Goal: Task Accomplishment & Management: Complete application form

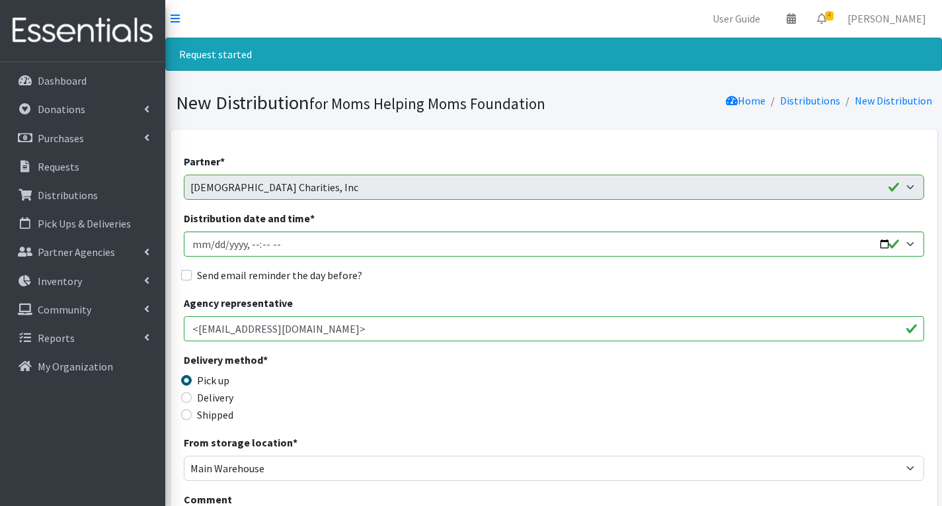
select select "1919"
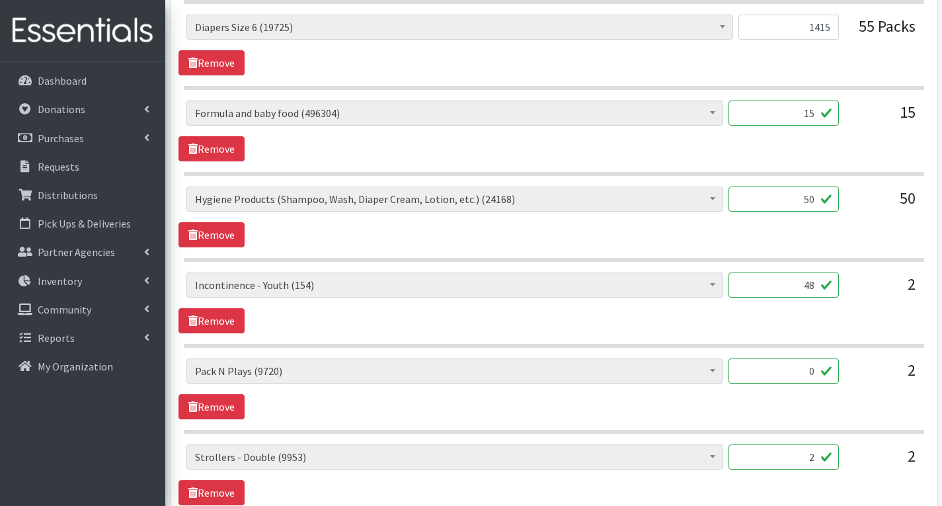
type input "4"
type input "0"
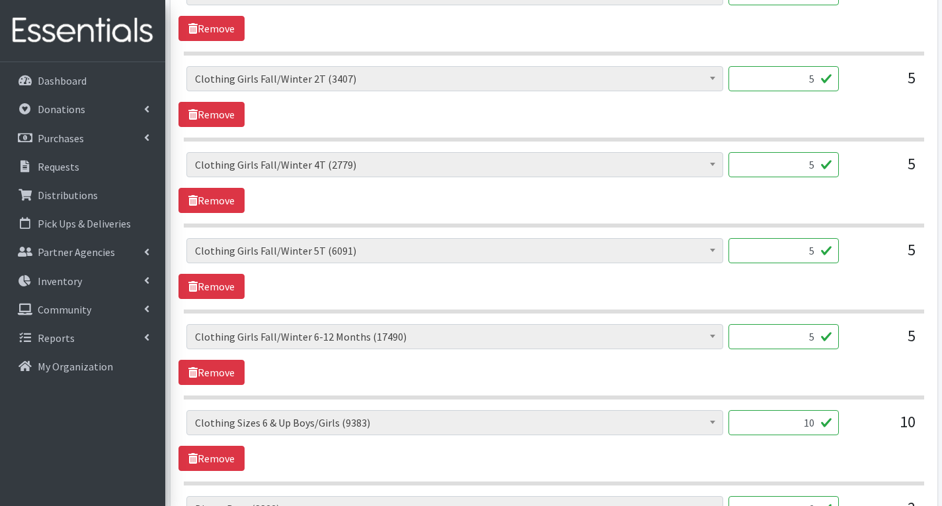
scroll to position [2412, 0]
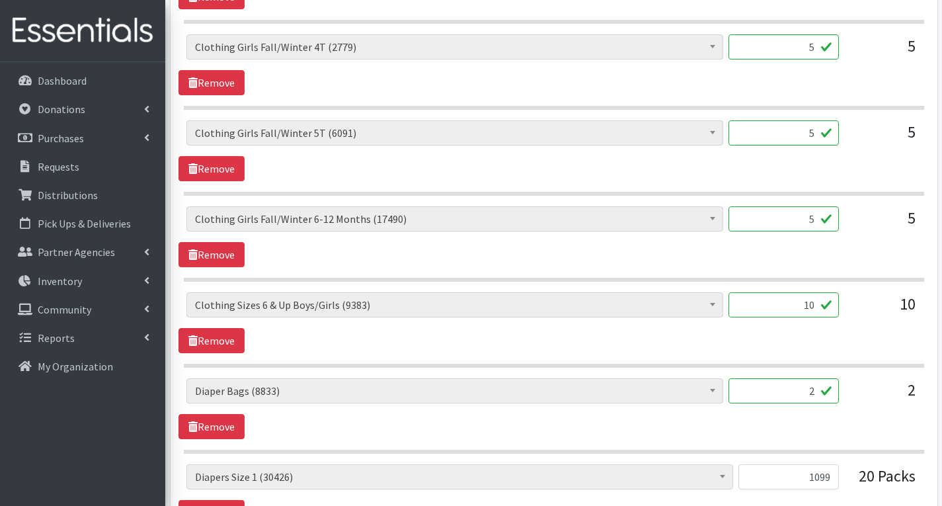
click at [819, 311] on input "10" at bounding box center [784, 304] width 110 height 25
type input "1"
click at [866, 333] on div "# of Children this order will serve (66604) # of Individuals Living in Househol…" at bounding box center [554, 322] width 751 height 61
click at [812, 306] on input "480" at bounding box center [784, 304] width 110 height 25
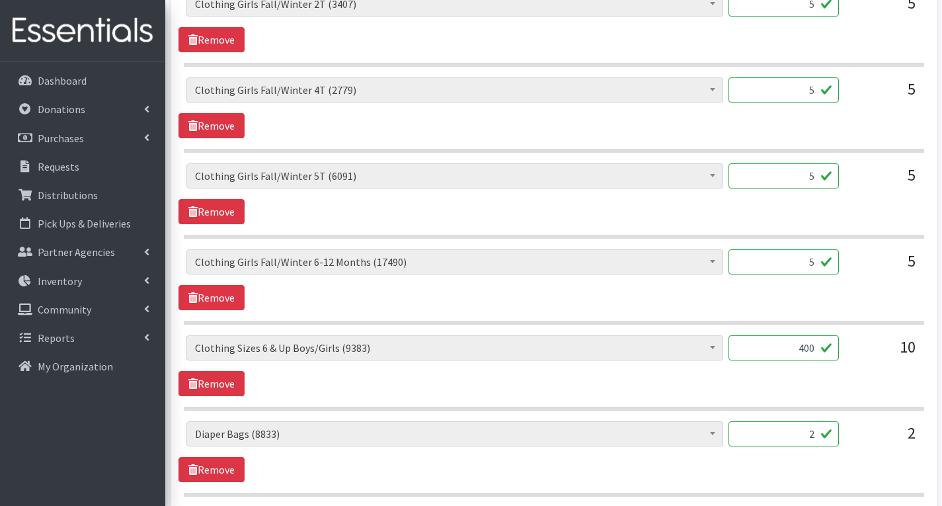
scroll to position [2346, 0]
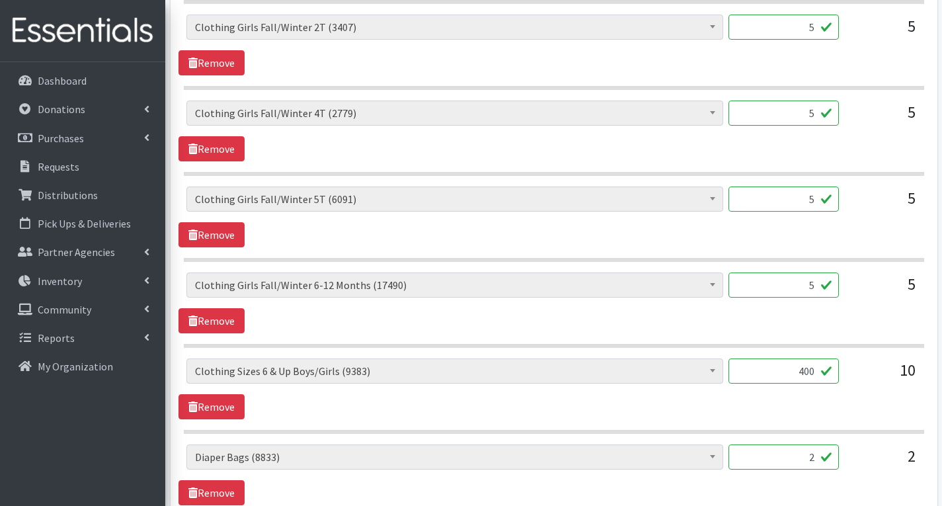
type input "400"
click at [815, 288] on input "5" at bounding box center [784, 284] width 110 height 25
click at [812, 285] on input "200" at bounding box center [784, 284] width 110 height 25
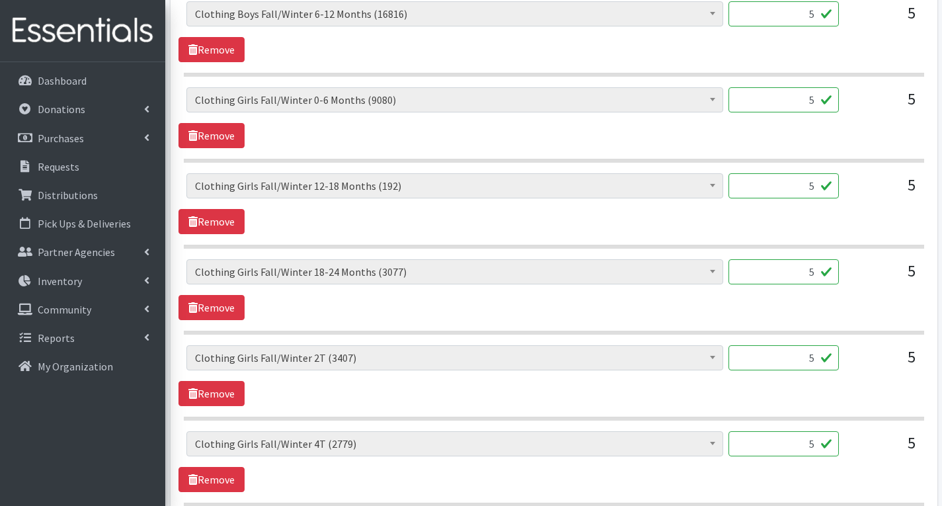
scroll to position [1949, 0]
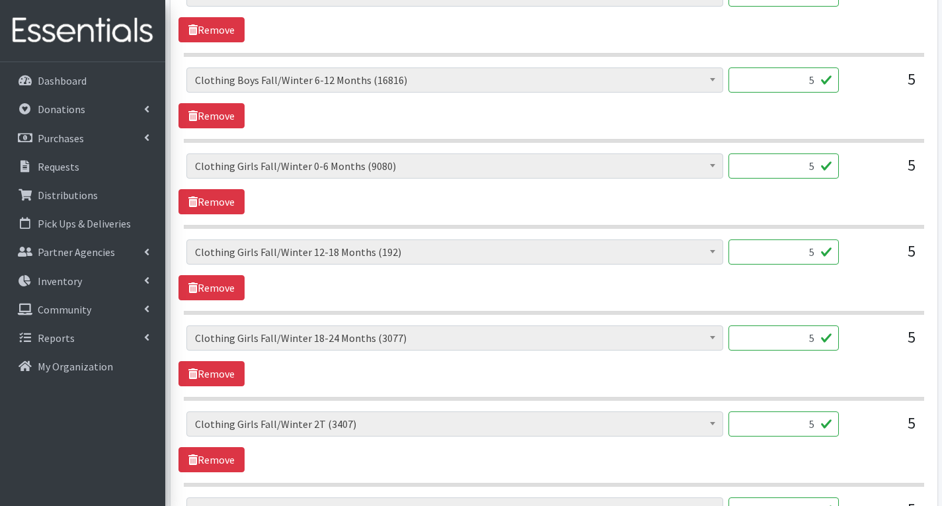
type input "0"
click at [813, 81] on input "5" at bounding box center [784, 79] width 110 height 25
type input "200"
click at [818, 171] on input "5" at bounding box center [784, 165] width 110 height 25
type input "2"
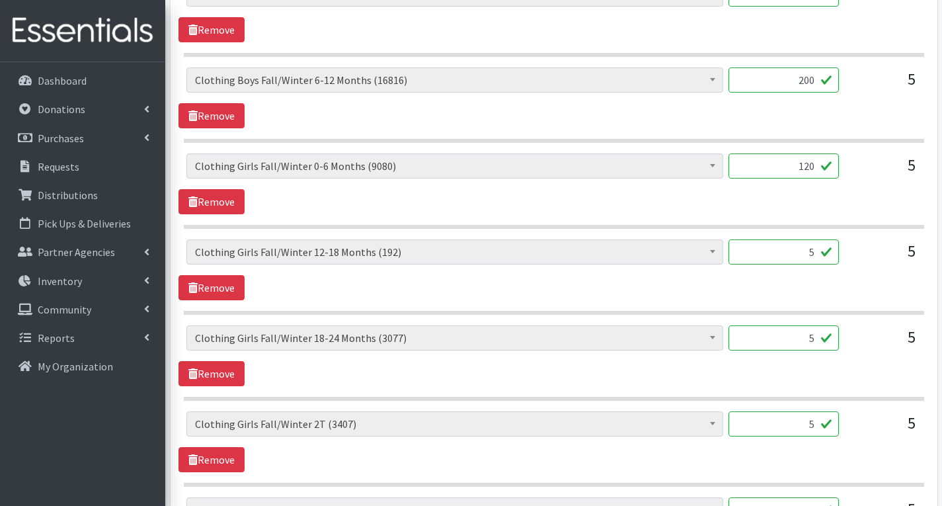
type input "120"
click at [816, 254] on input "5" at bounding box center [784, 251] width 110 height 25
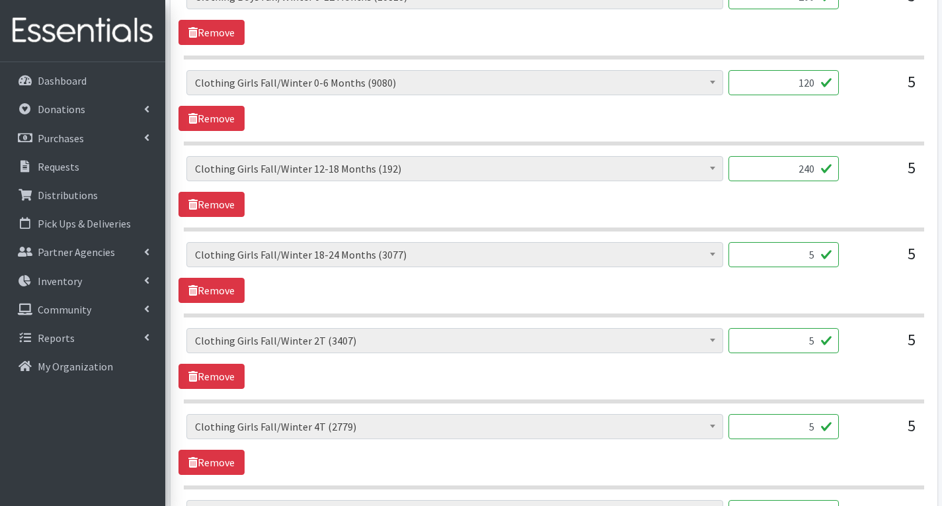
scroll to position [2056, 0]
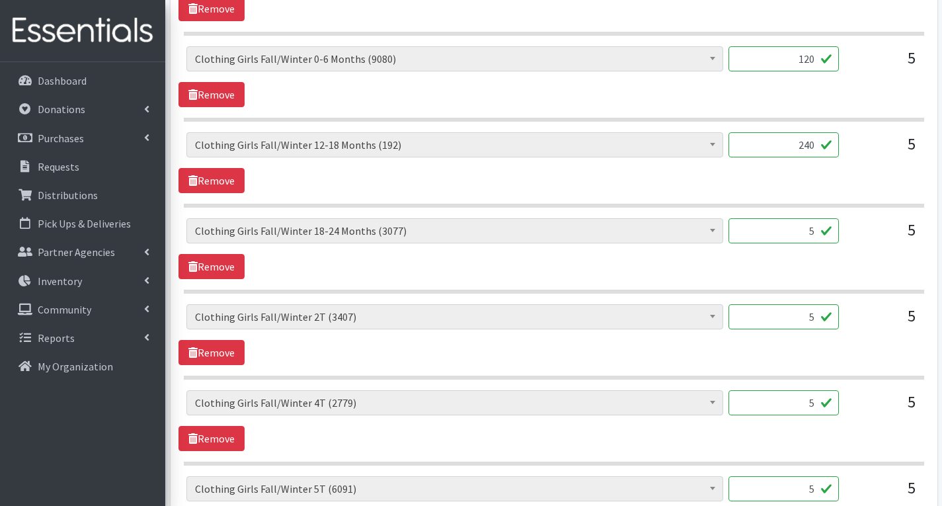
type input "240"
click at [819, 317] on input "5" at bounding box center [784, 316] width 110 height 25
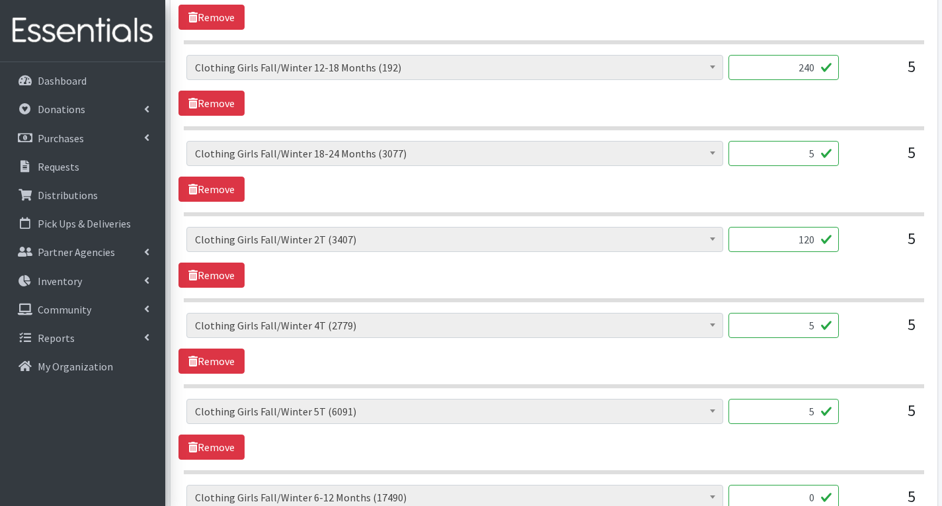
scroll to position [2122, 0]
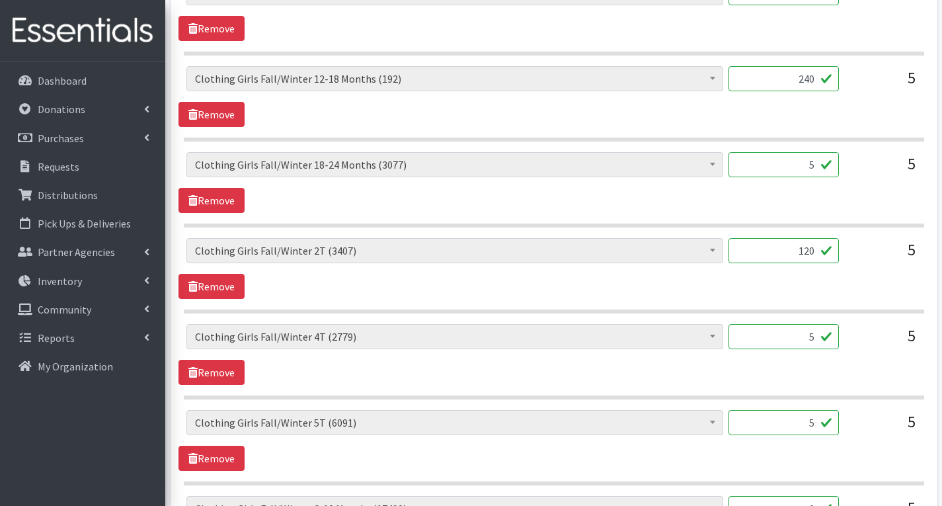
type input "120"
click at [815, 425] on input "5" at bounding box center [784, 422] width 110 height 25
type input "90"
click at [817, 335] on input "5" at bounding box center [784, 336] width 110 height 25
click at [879, 356] on div "5" at bounding box center [883, 342] width 66 height 36
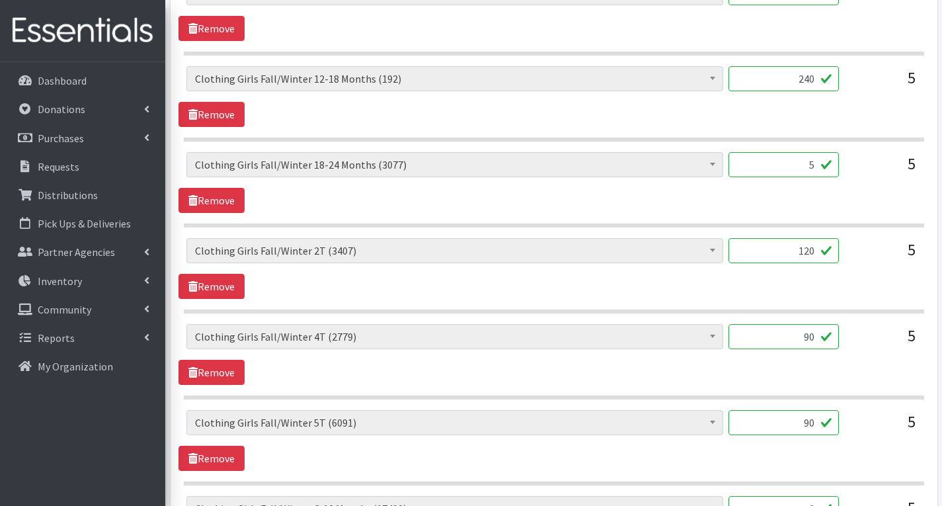
click at [816, 252] on input "120" at bounding box center [784, 250] width 110 height 25
click at [814, 337] on input "90" at bounding box center [784, 336] width 110 height 25
type input "9"
type input "180"
click at [813, 421] on input "90" at bounding box center [784, 422] width 110 height 25
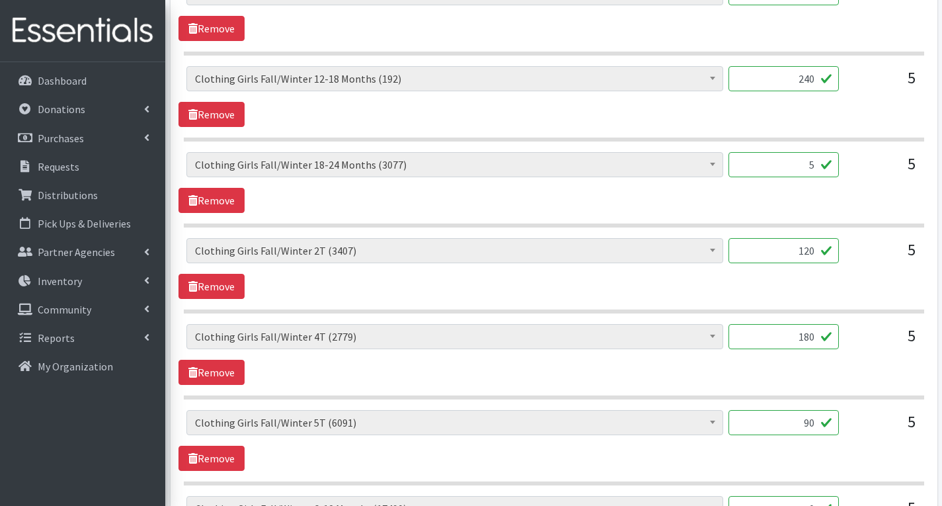
type input "9"
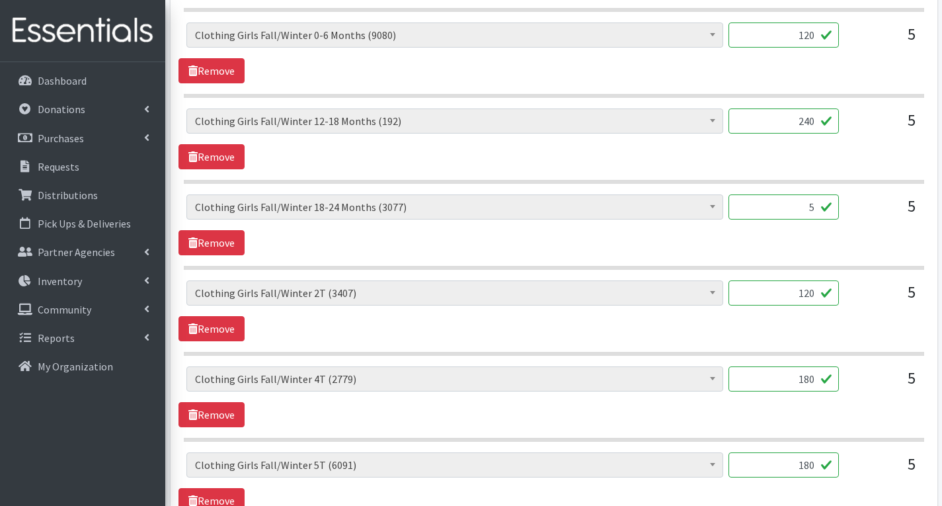
scroll to position [2056, 0]
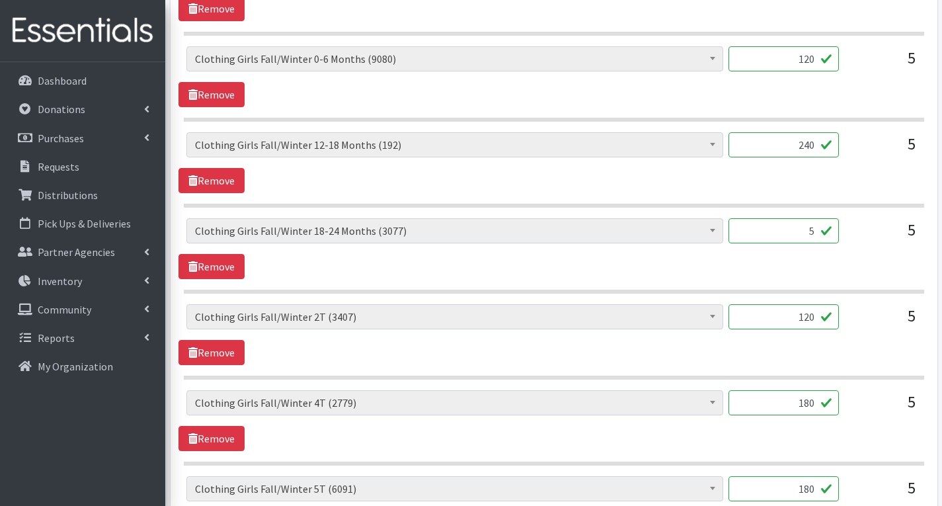
type input "180"
click at [817, 319] on input "120" at bounding box center [784, 316] width 110 height 25
type input "1"
type input "90"
click at [817, 233] on input "5" at bounding box center [784, 230] width 110 height 25
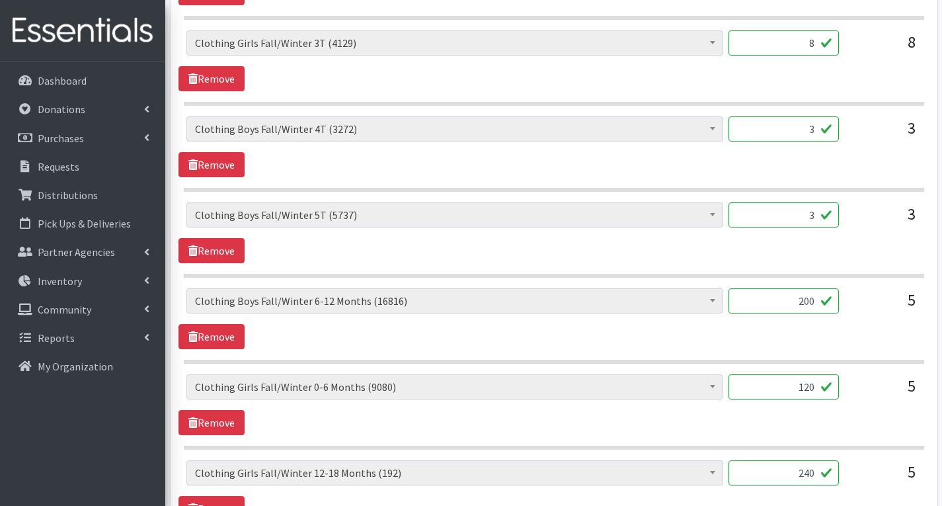
scroll to position [1725, 0]
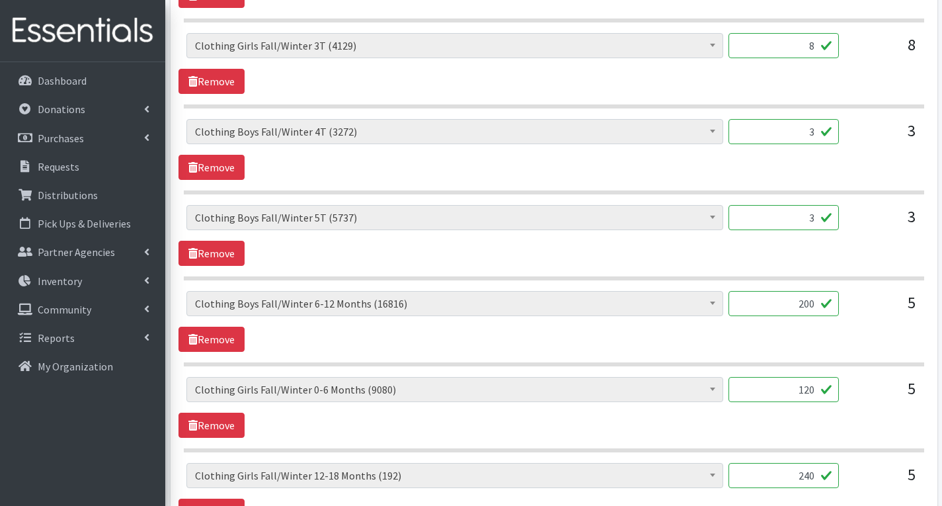
type input "0"
click at [815, 222] on input "3" at bounding box center [784, 217] width 110 height 25
type input "90"
click at [814, 136] on input "3" at bounding box center [784, 131] width 110 height 25
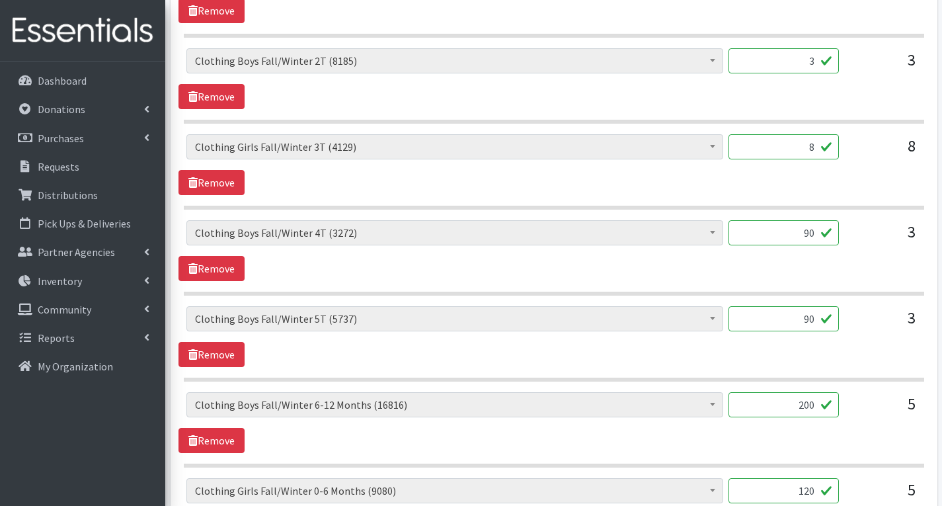
scroll to position [1593, 0]
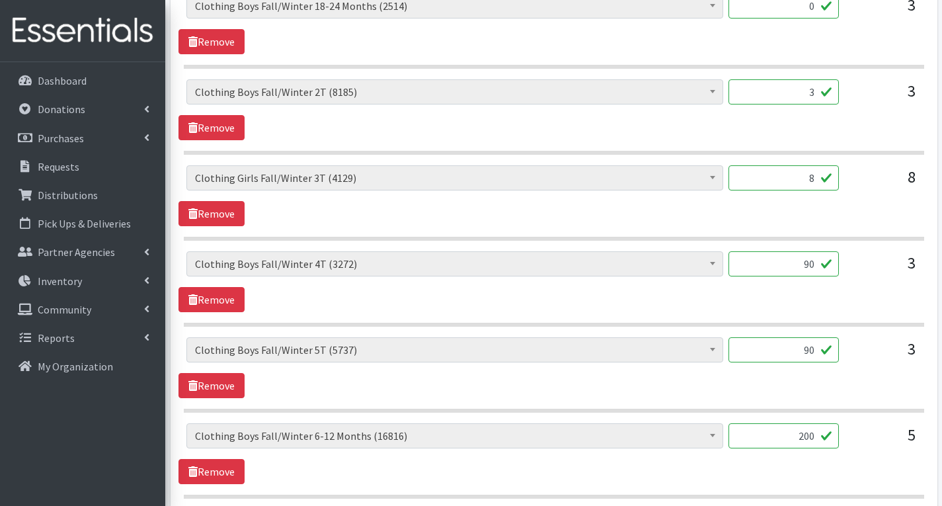
type input "90"
click at [815, 91] on input "3" at bounding box center [784, 91] width 110 height 25
type input "9"
type input "120"
click at [835, 114] on div "120" at bounding box center [784, 97] width 110 height 36
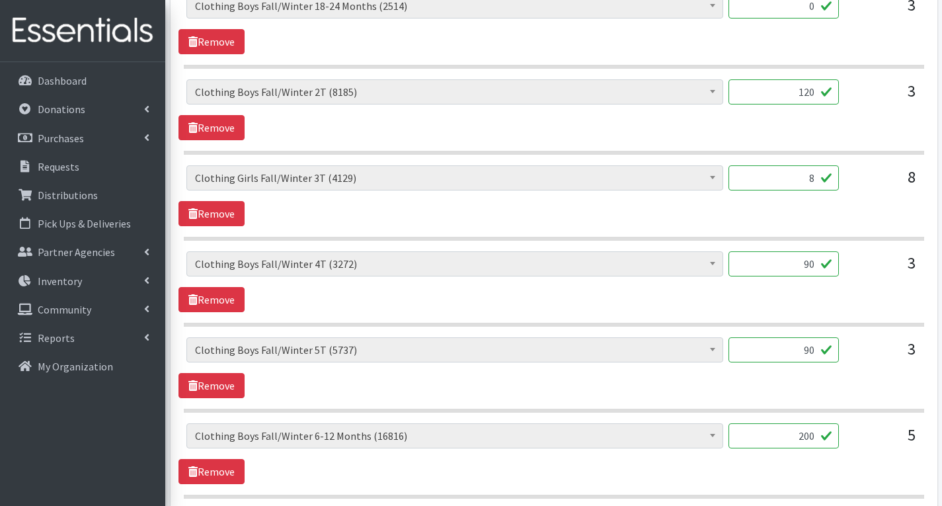
click at [818, 179] on input "8" at bounding box center [784, 177] width 110 height 25
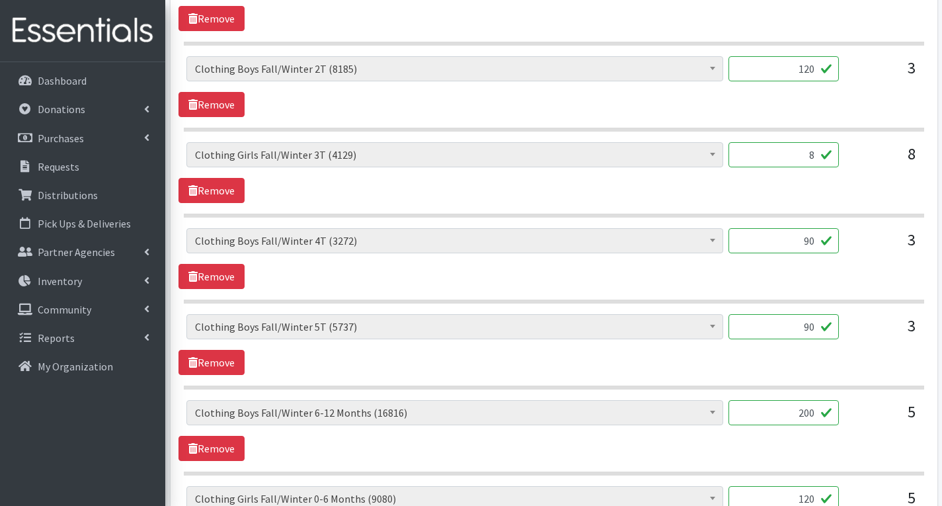
scroll to position [1527, 0]
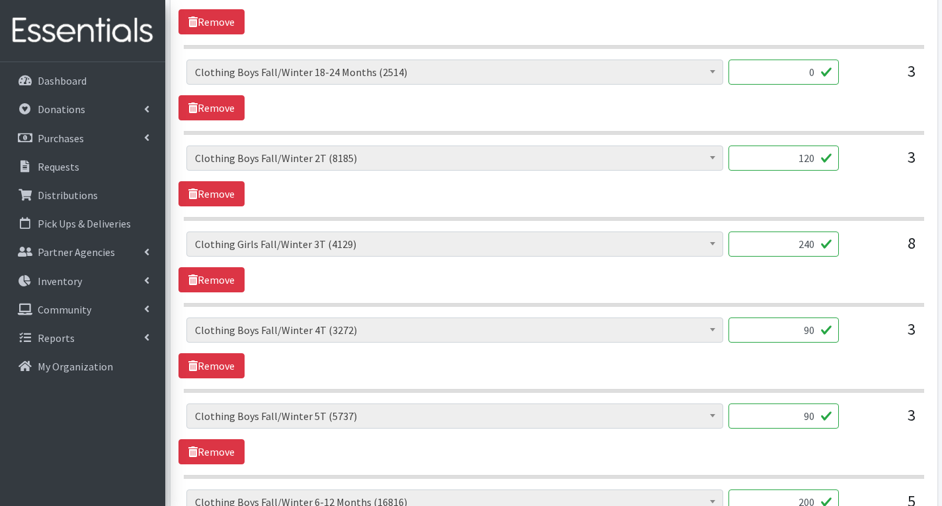
type input "240"
click at [504, 276] on div "# of Children this order will serve (66604) # of Individuals Living in Househol…" at bounding box center [554, 261] width 751 height 61
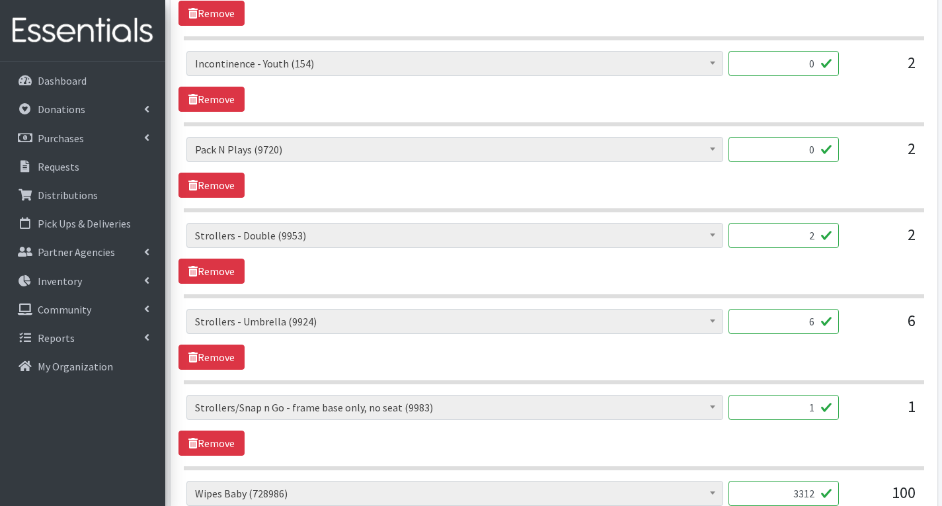
scroll to position [3404, 0]
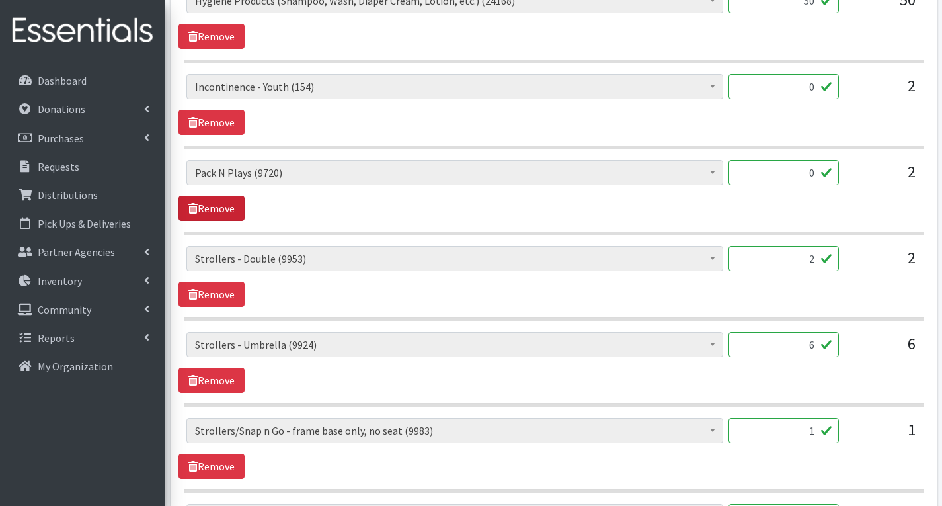
click at [214, 212] on link "Remove" at bounding box center [212, 208] width 66 height 25
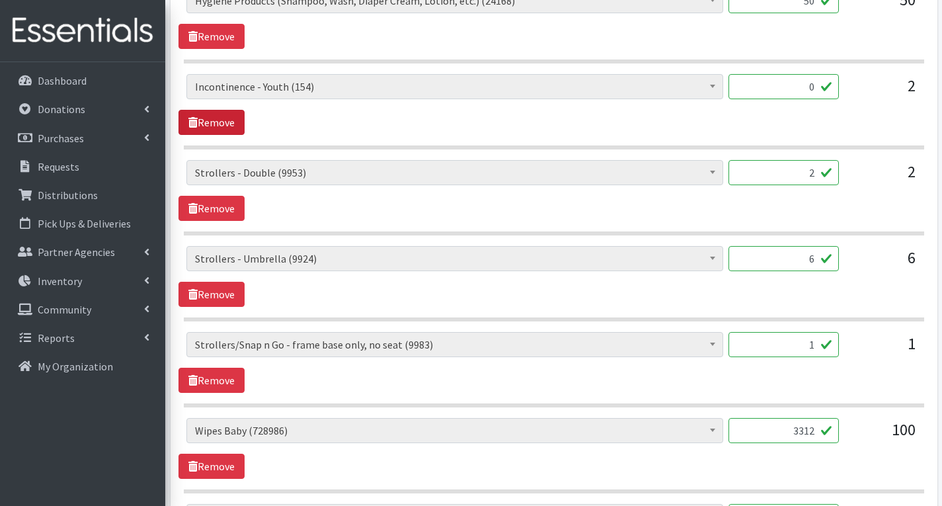
click at [226, 124] on link "Remove" at bounding box center [212, 122] width 66 height 25
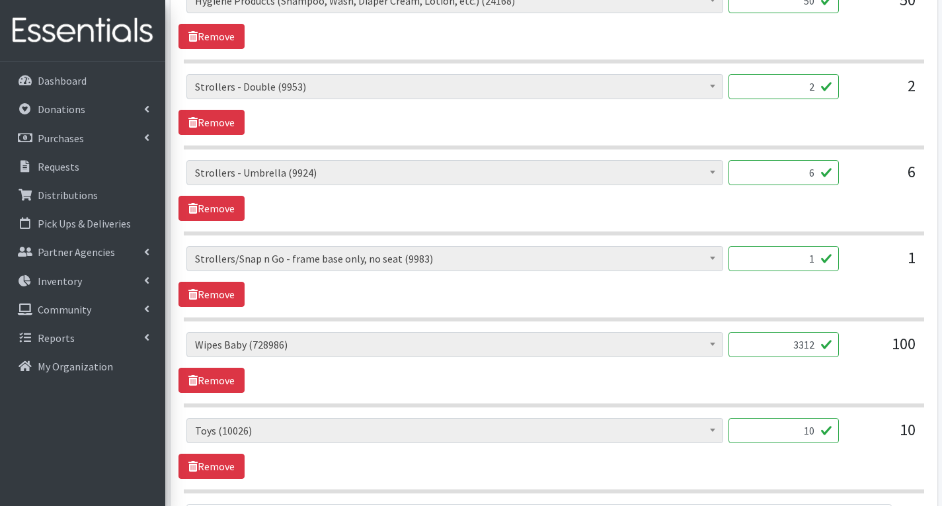
click at [818, 433] on input "10" at bounding box center [784, 430] width 110 height 25
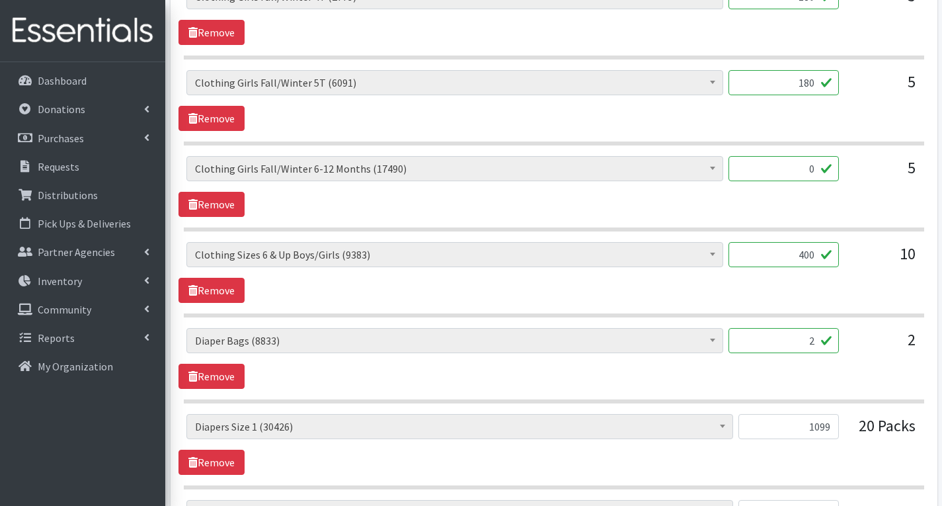
scroll to position [2438, 0]
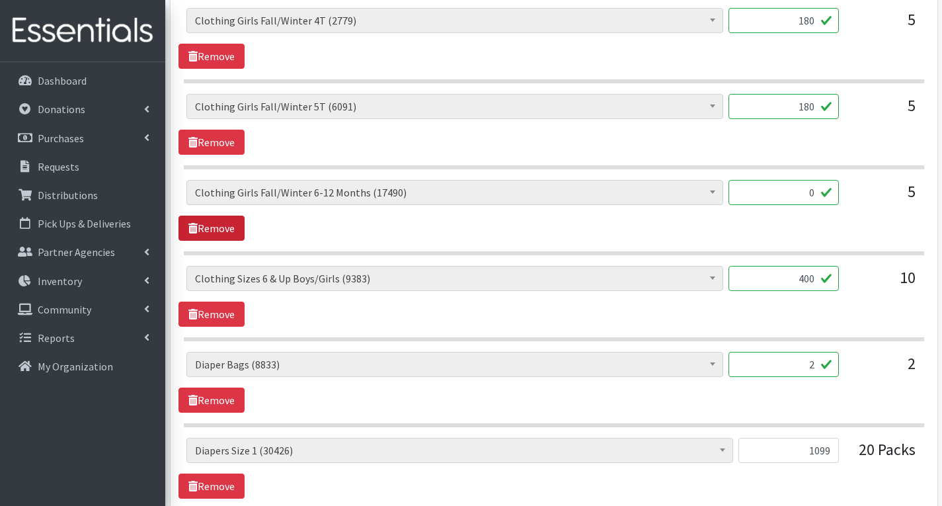
click at [196, 235] on link "Remove" at bounding box center [212, 228] width 66 height 25
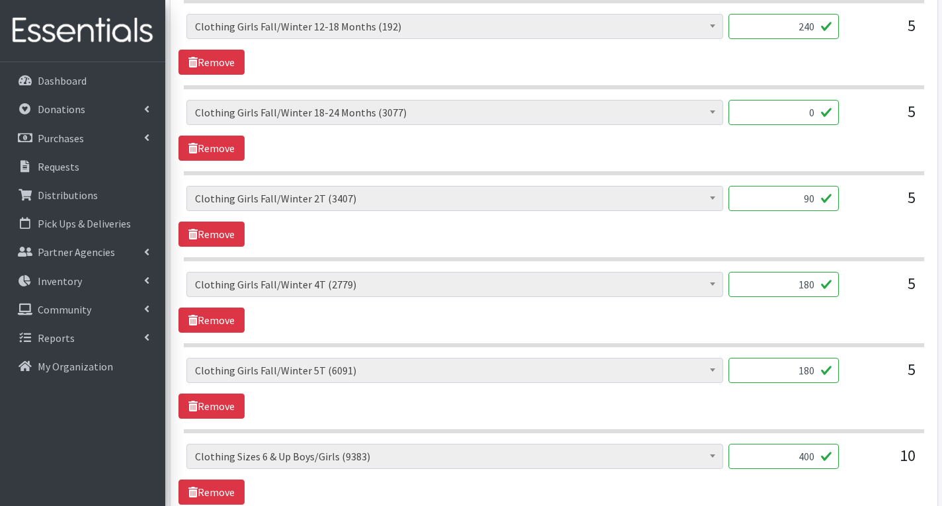
scroll to position [2108, 0]
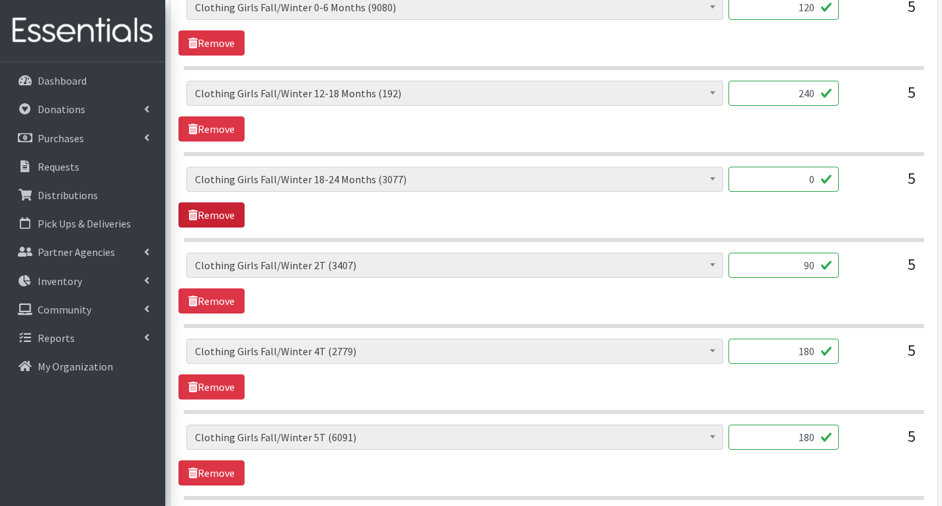
click at [220, 210] on link "Remove" at bounding box center [212, 214] width 66 height 25
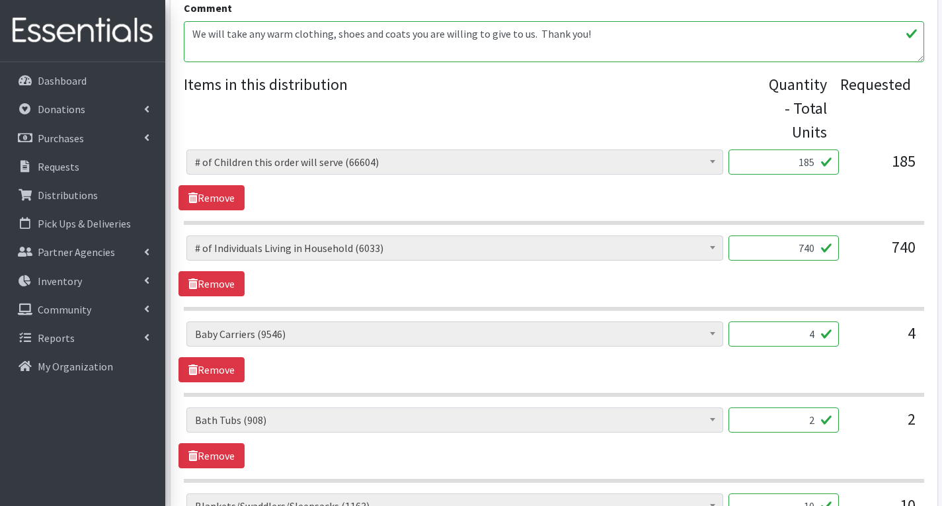
scroll to position [454, 0]
